Goal: Information Seeking & Learning: Learn about a topic

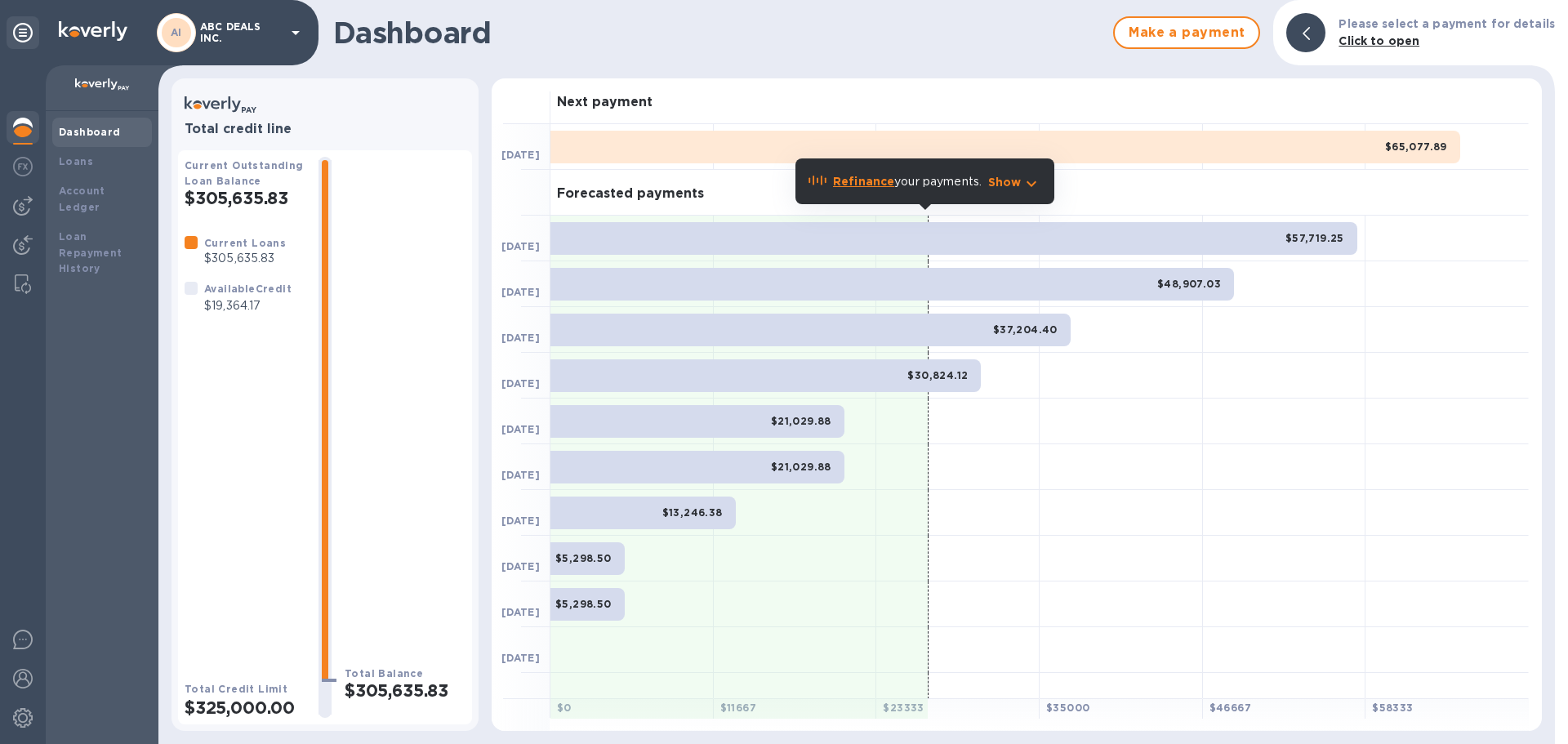
click at [237, 193] on h2 "$305,635.83" at bounding box center [245, 198] width 121 height 20
click at [66, 164] on b "Loans" at bounding box center [76, 161] width 34 height 12
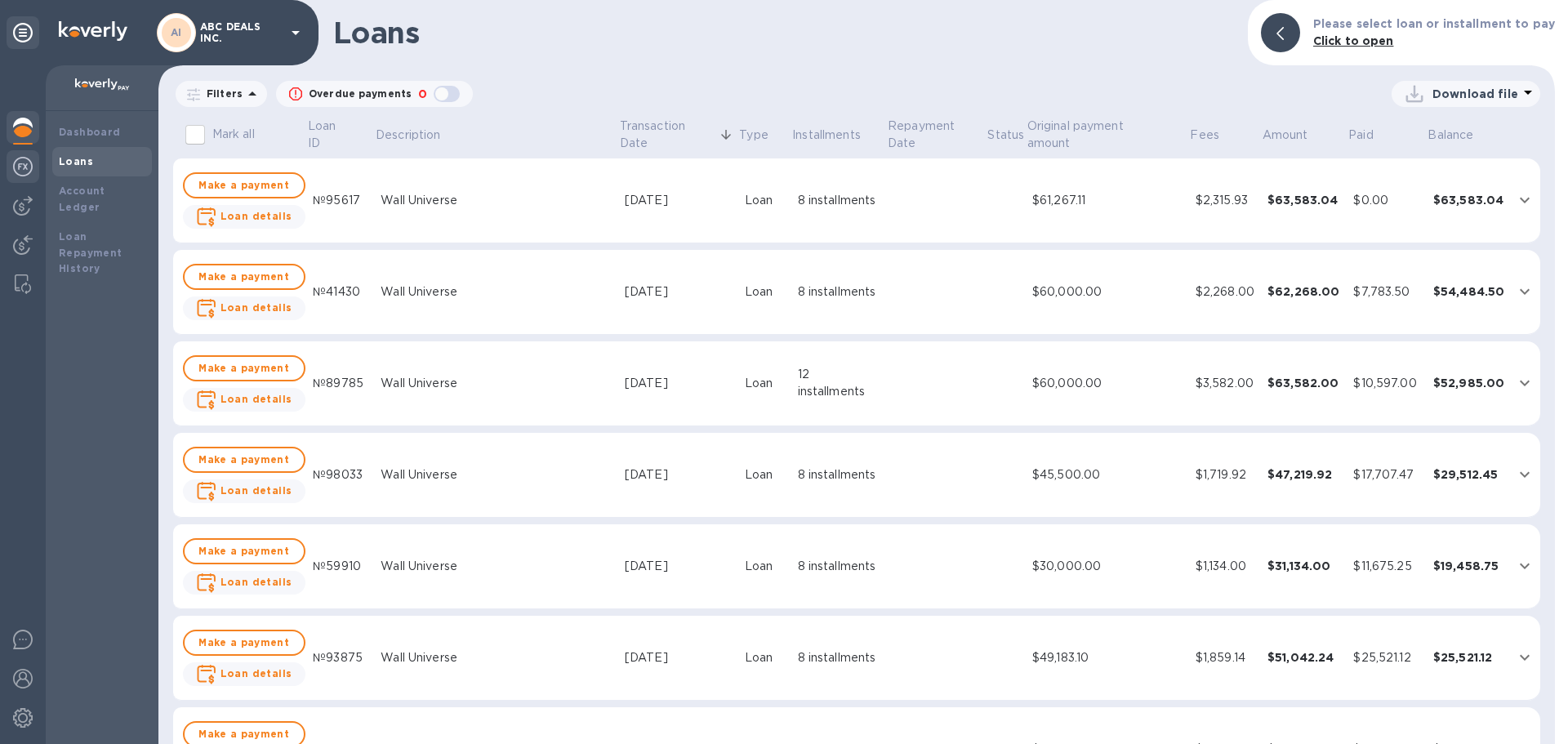
click at [13, 165] on img at bounding box center [23, 167] width 20 height 20
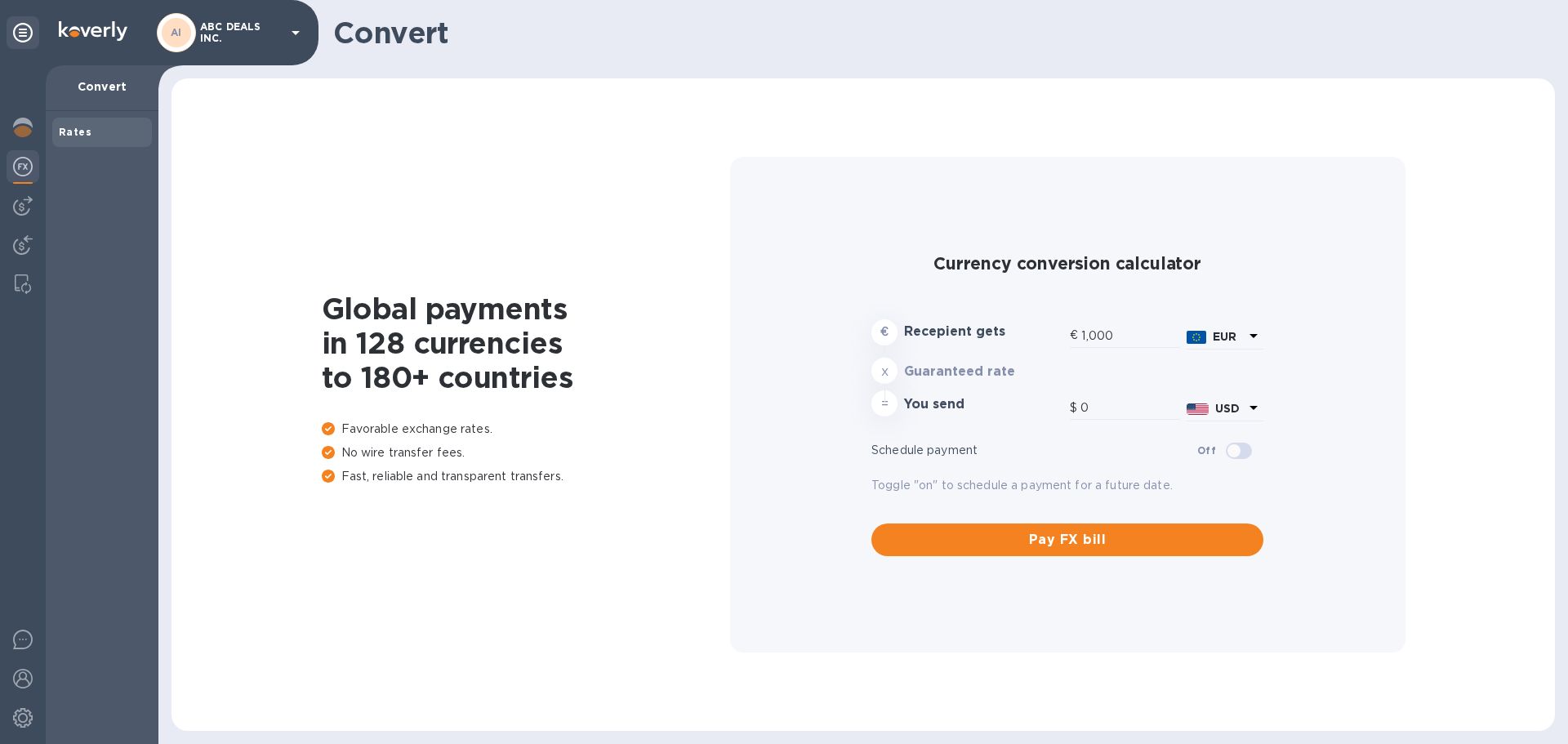
type input "1,179.89"
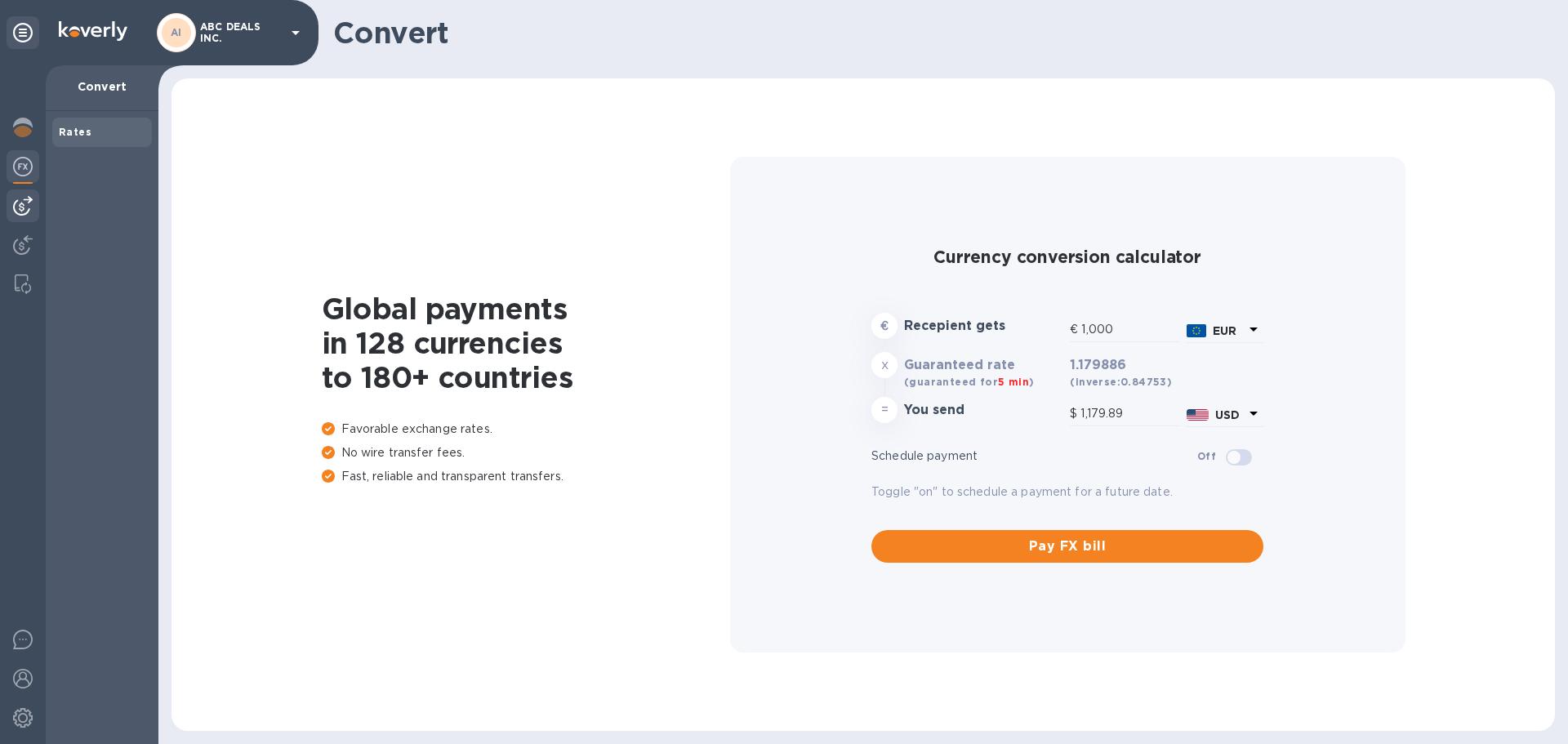
click at [15, 210] on img at bounding box center [23, 206] width 20 height 20
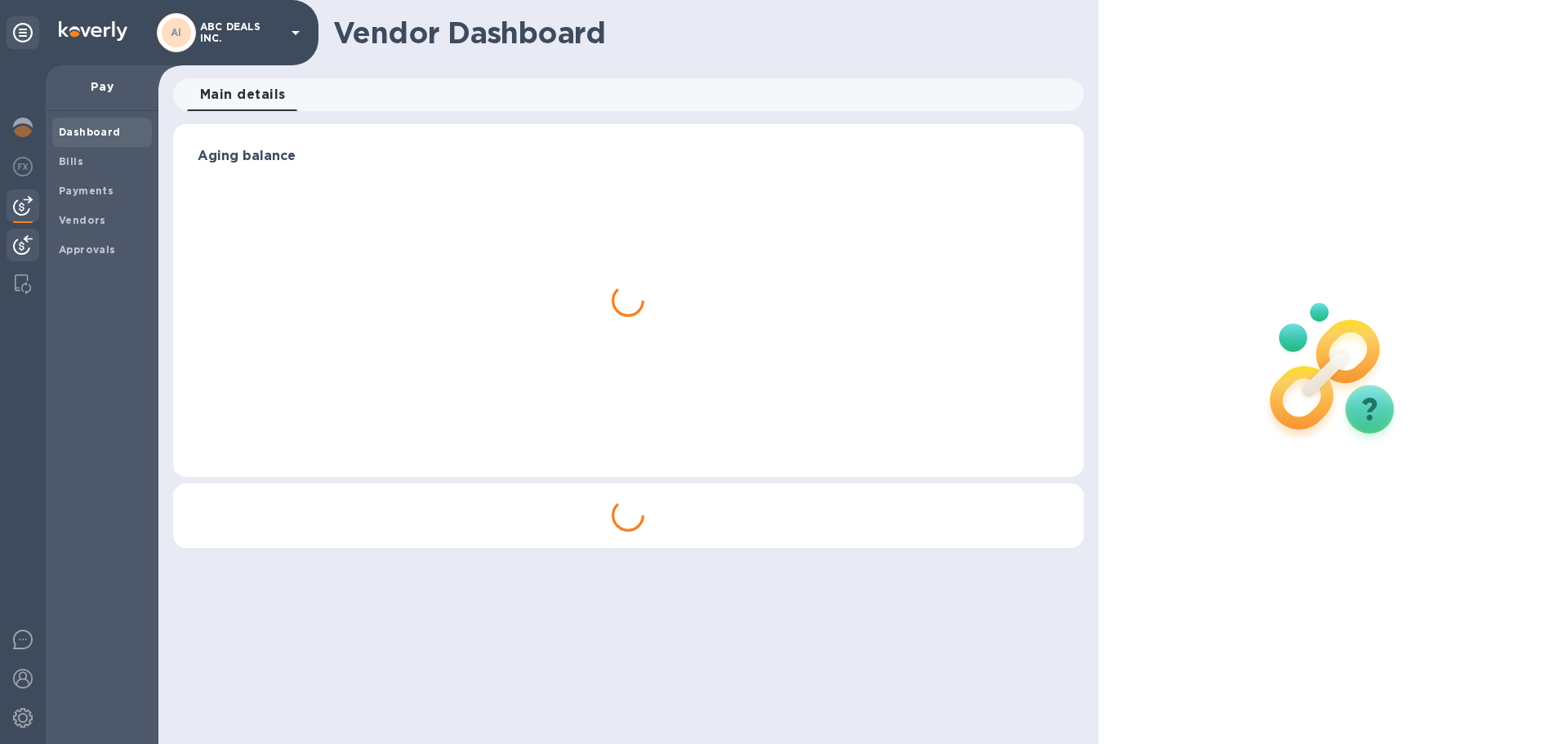
click at [26, 256] on div at bounding box center [23, 247] width 33 height 36
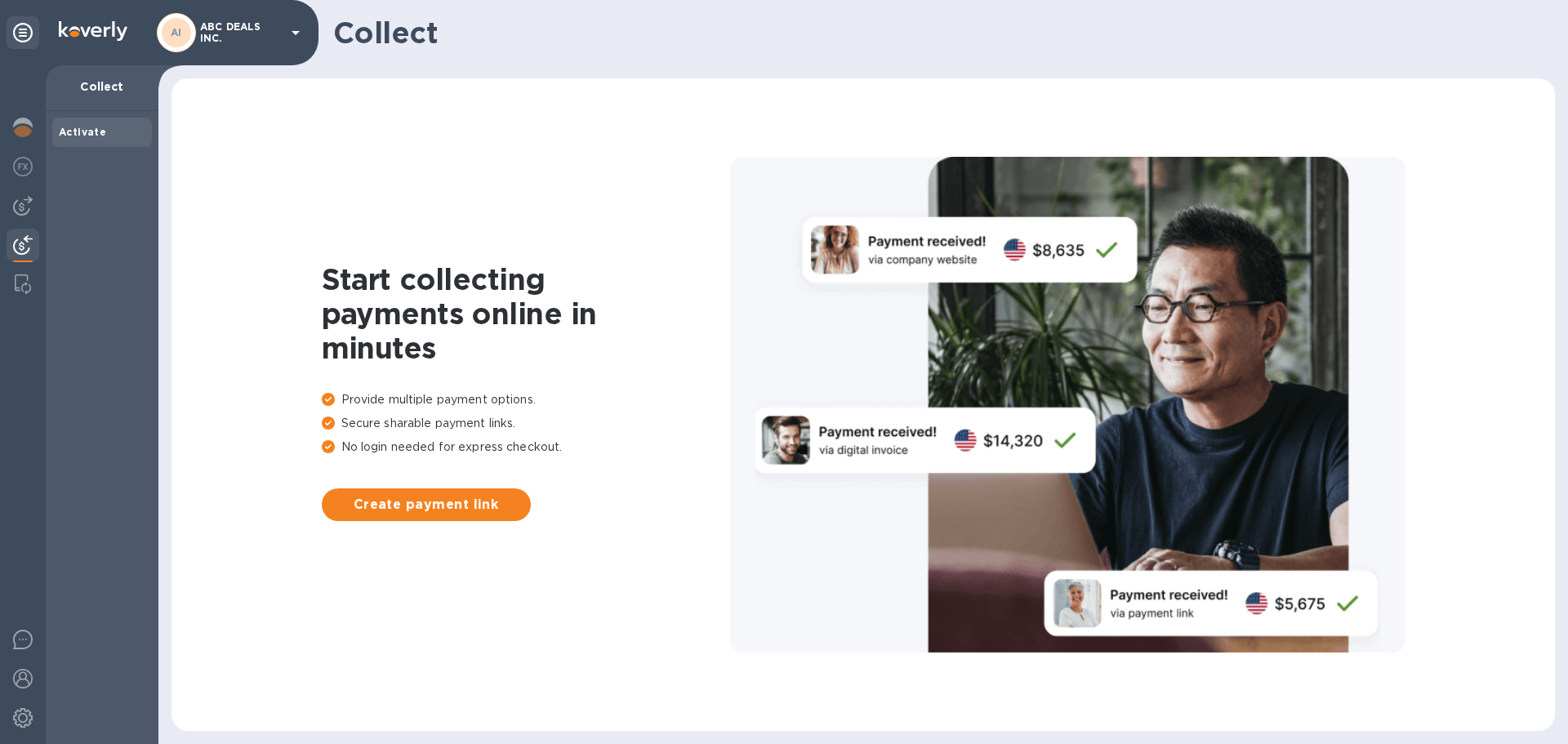
click at [94, 114] on div "Activate" at bounding box center [102, 428] width 113 height 633
click at [91, 128] on b "Activate" at bounding box center [83, 132] width 47 height 12
click at [27, 192] on div at bounding box center [23, 206] width 33 height 33
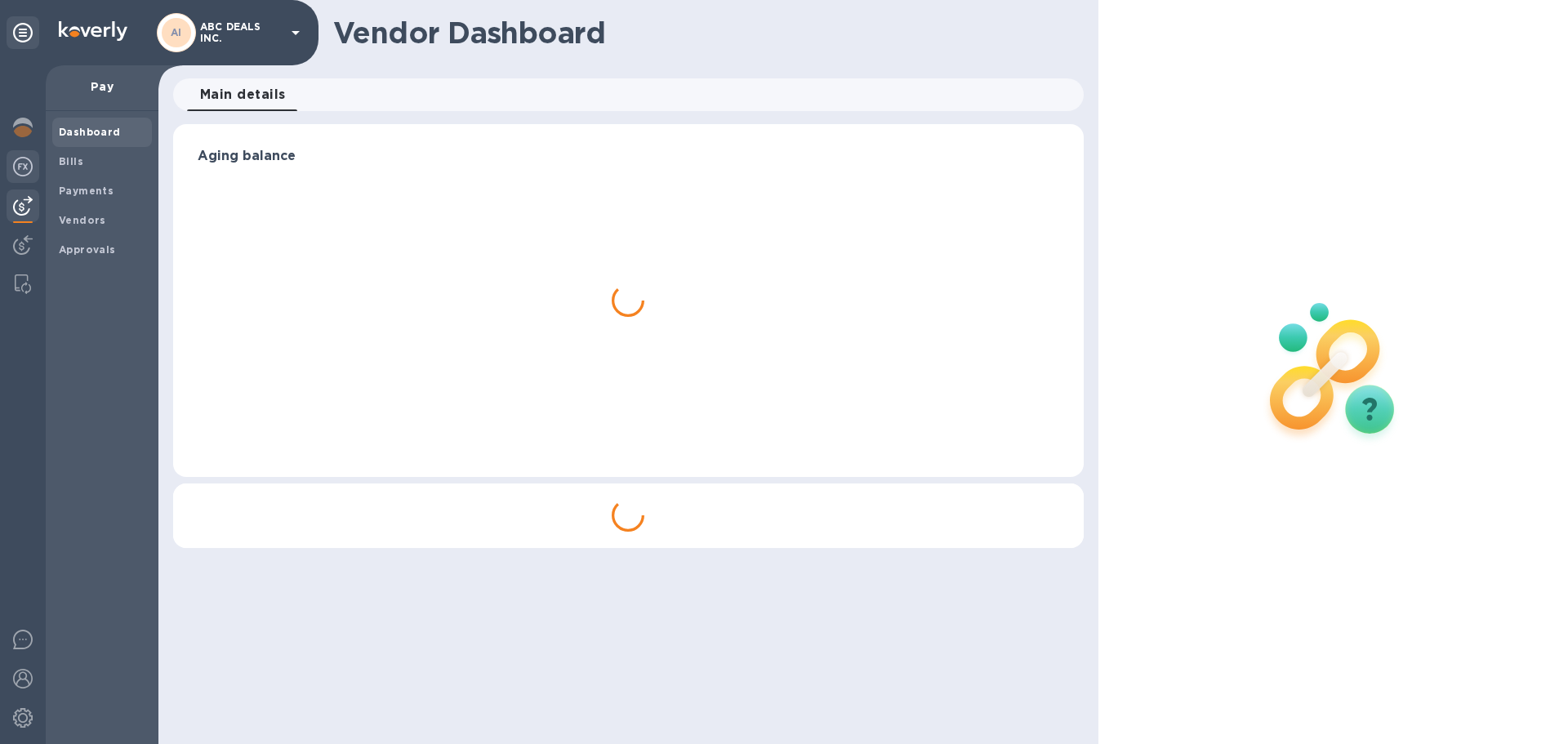
click at [26, 169] on img at bounding box center [23, 167] width 20 height 20
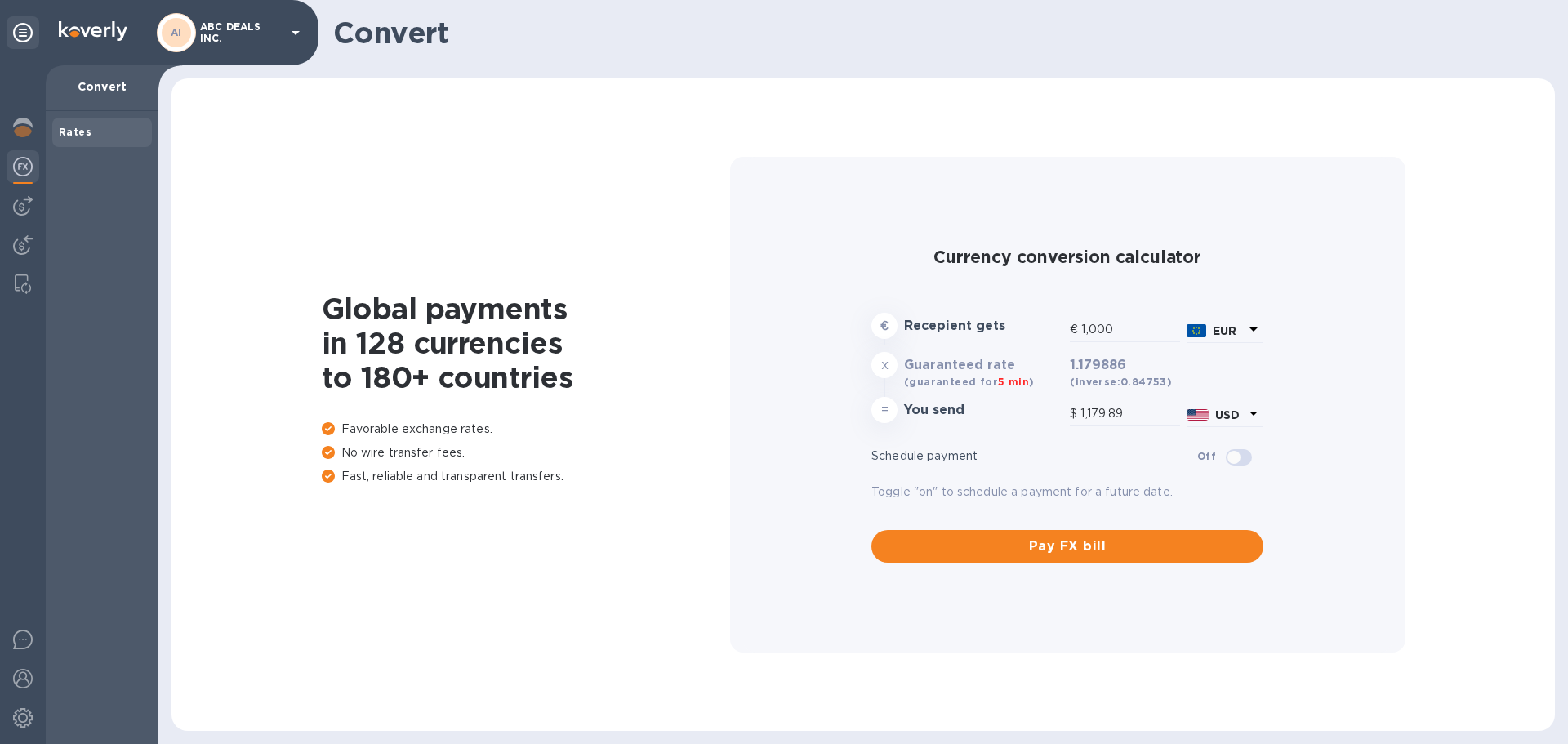
click at [109, 134] on div "Rates" at bounding box center [102, 132] width 87 height 16
click at [29, 131] on img at bounding box center [23, 128] width 20 height 20
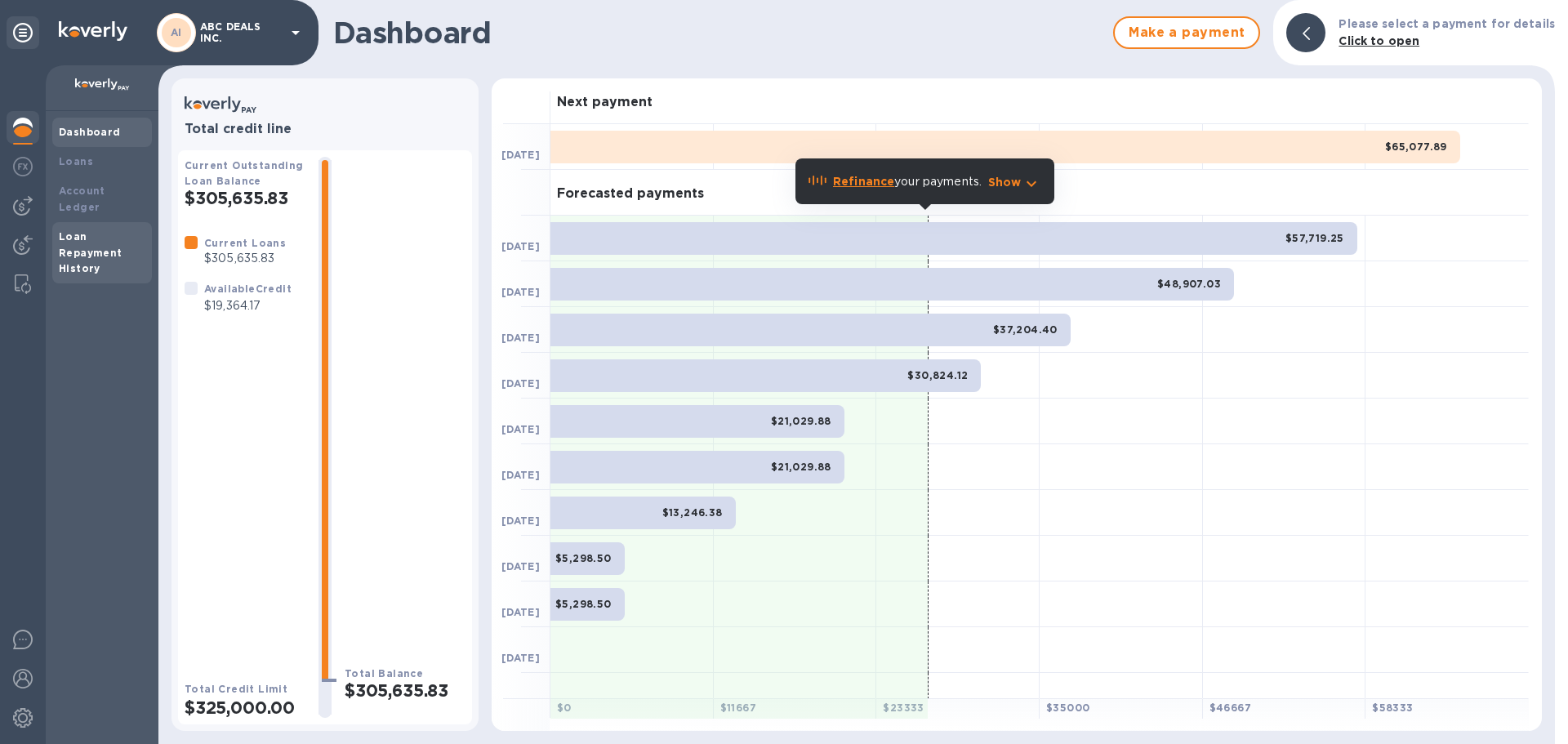
click at [91, 229] on div "Loan Repayment History" at bounding box center [102, 253] width 87 height 49
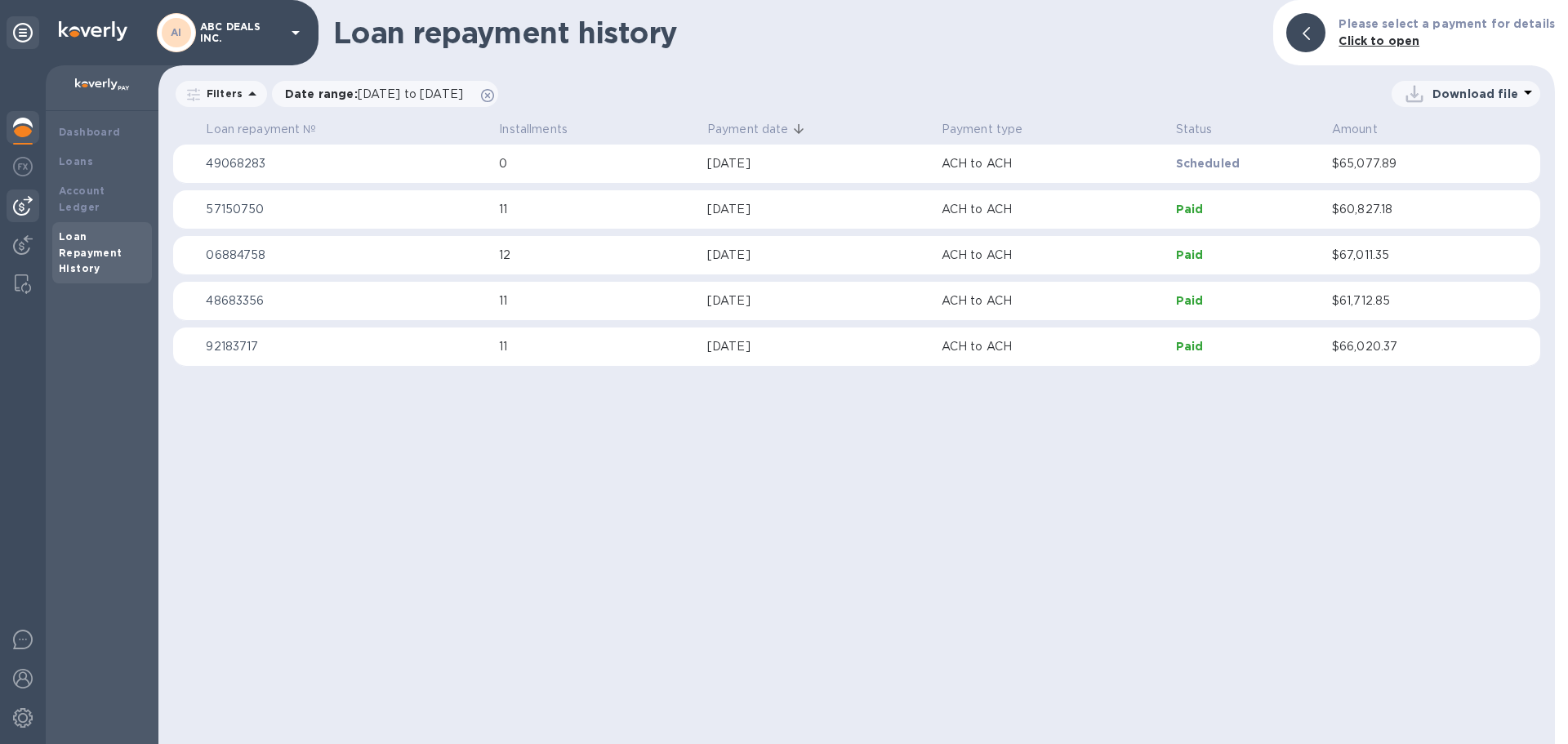
click at [23, 213] on img at bounding box center [23, 206] width 20 height 20
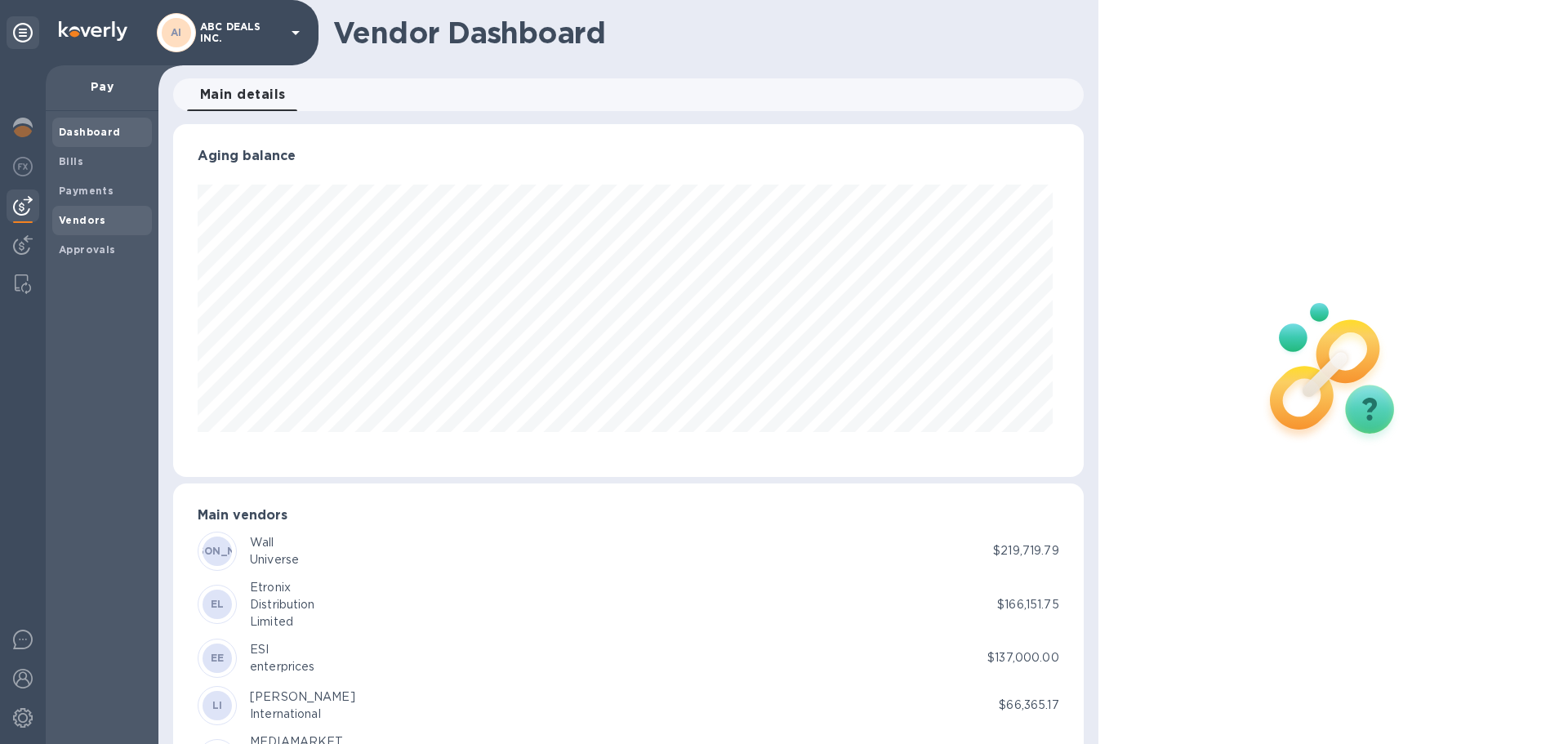
scroll to position [352, 903]
click at [97, 222] on b "Vendors" at bounding box center [83, 220] width 47 height 12
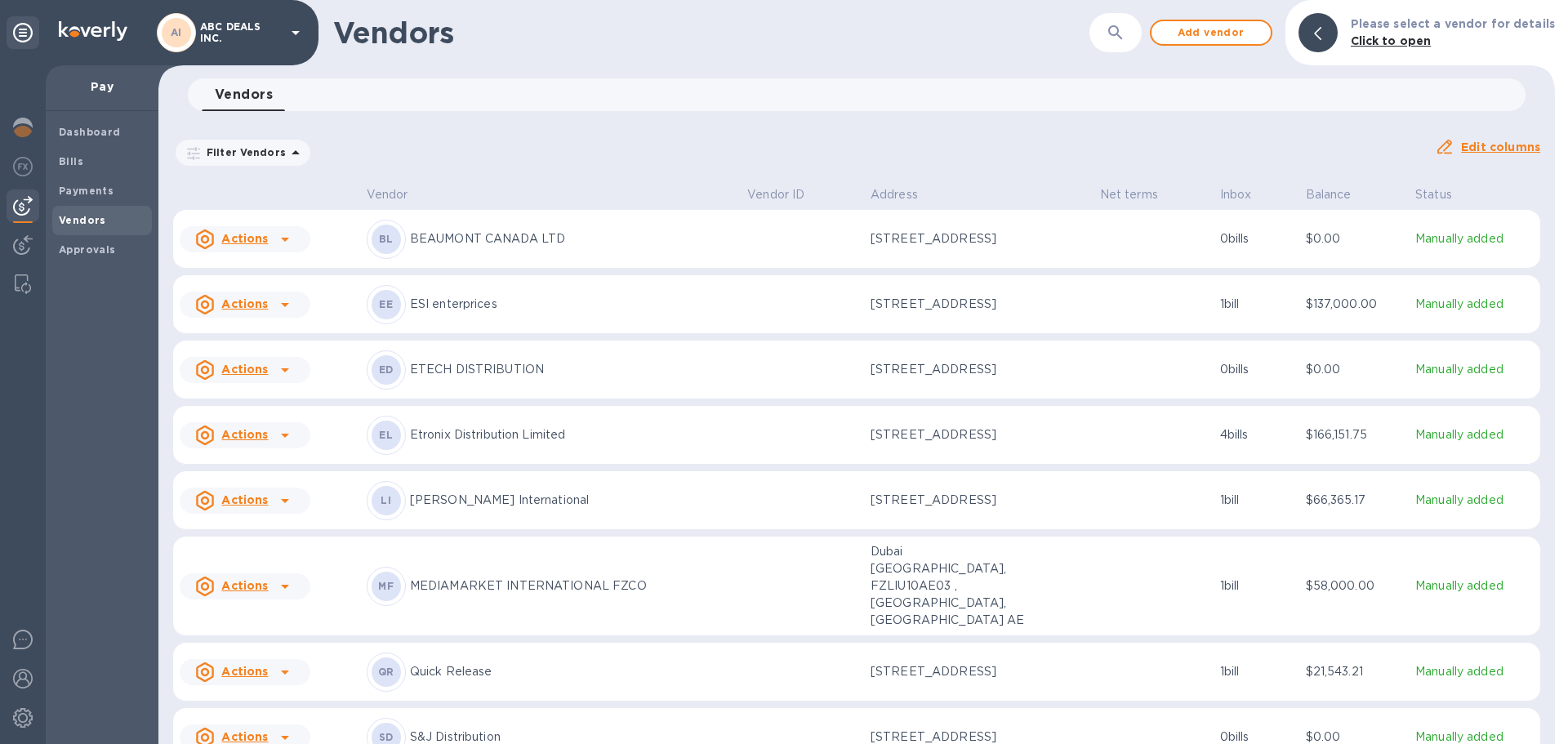
click at [472, 443] on p "Etronix Distribution Limited" at bounding box center [572, 434] width 324 height 17
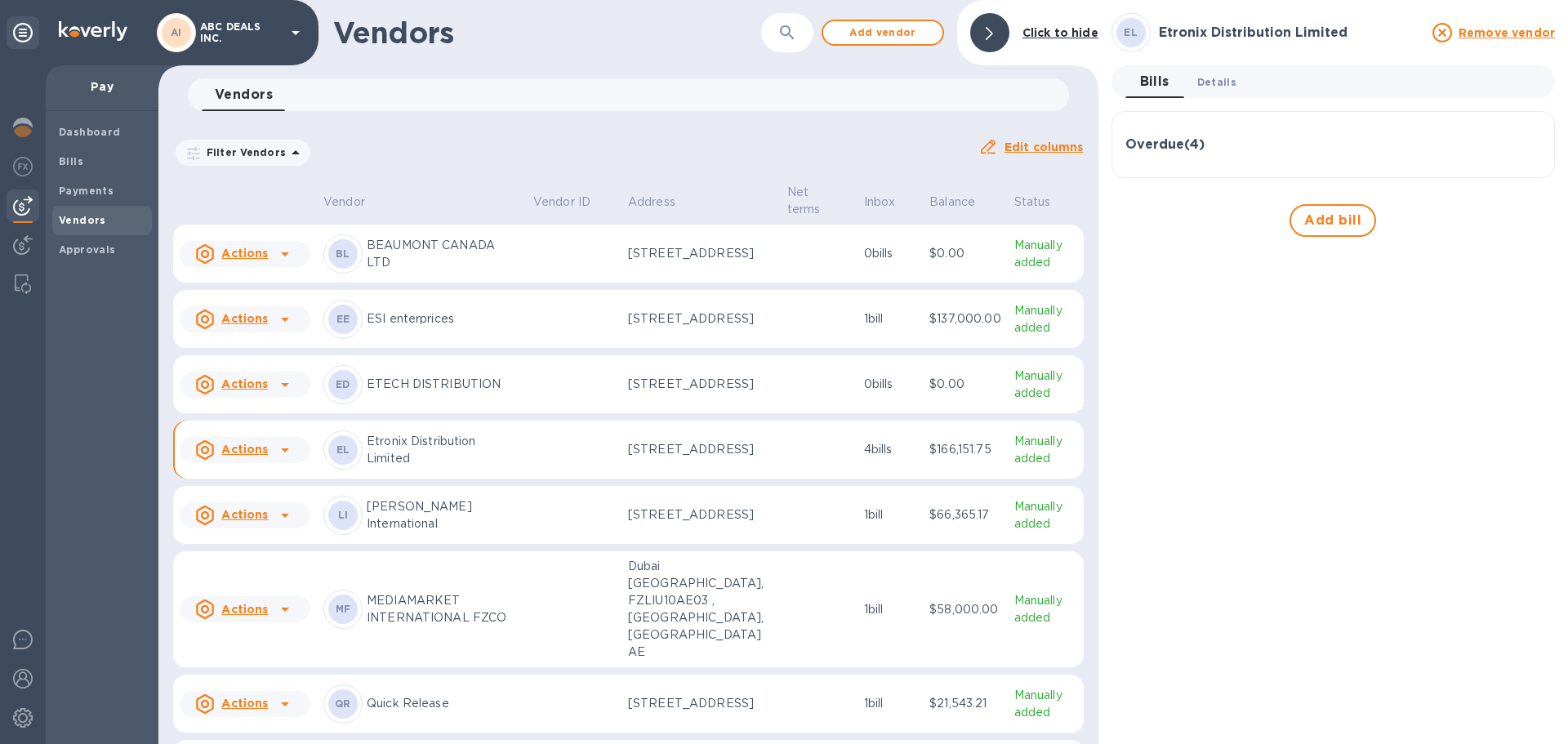
click at [1216, 65] on button "Details 0" at bounding box center [1217, 82] width 65 height 33
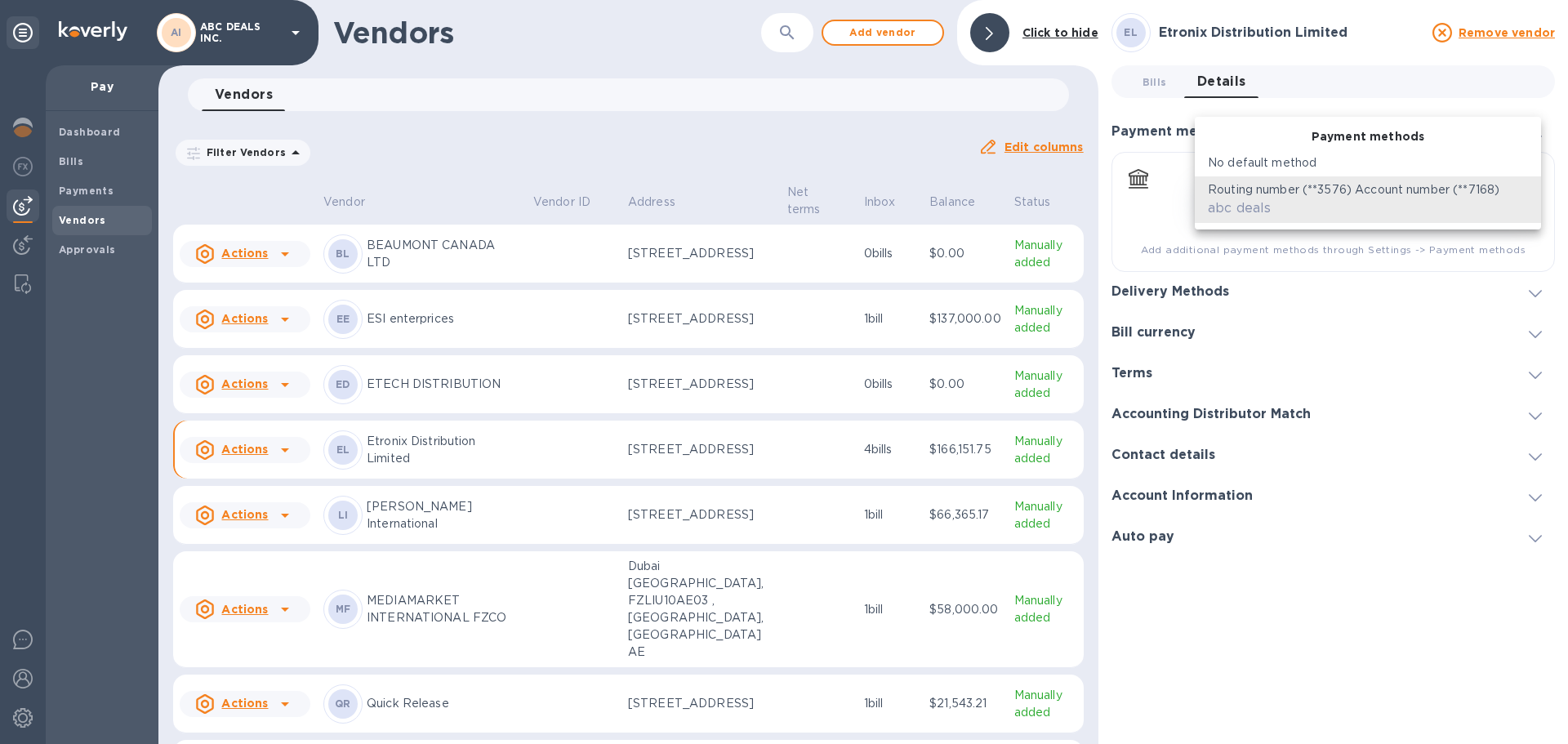
click at [1302, 191] on body "AI ABC DEALS INC. Pay Dashboard Bills Payments Vendors Approvals Vendors ​ Add …" at bounding box center [784, 372] width 1568 height 744
click at [1262, 251] on div at bounding box center [784, 372] width 1568 height 744
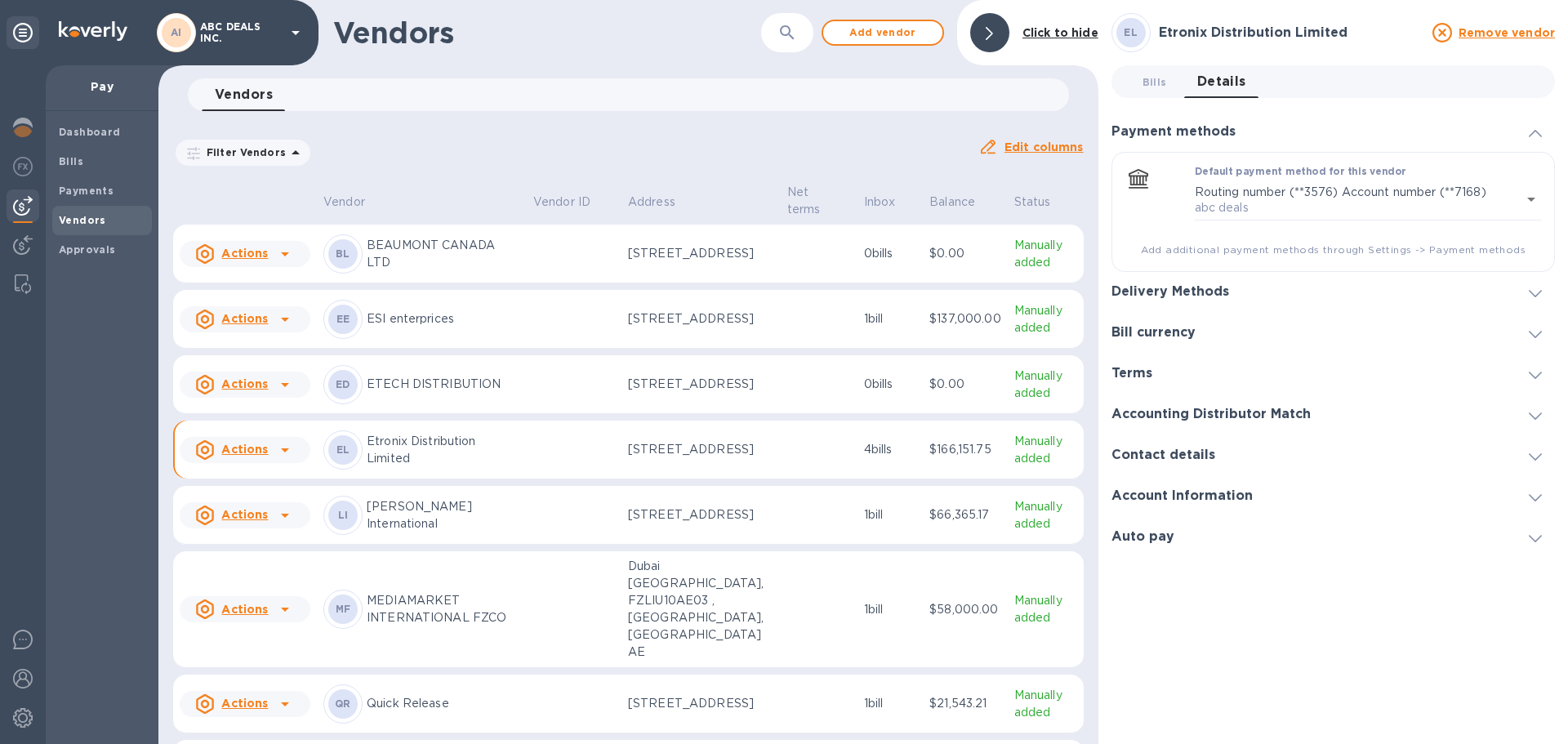
click at [1223, 286] on h3 "Delivery Methods" at bounding box center [1170, 291] width 118 height 16
